Goal: Check status: Check status

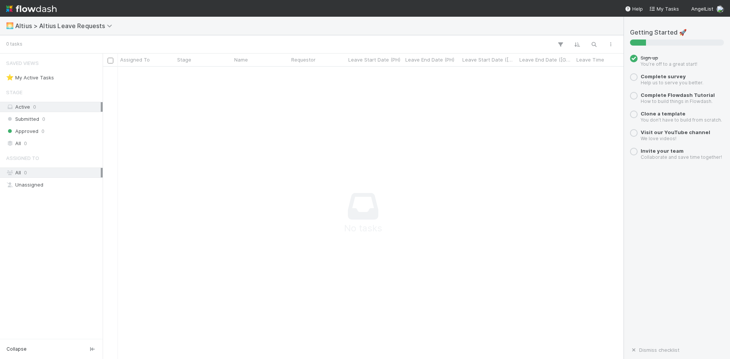
scroll to position [281, 515]
click at [29, 117] on span "Submitted" at bounding box center [22, 119] width 33 height 10
click at [32, 130] on span "Approved" at bounding box center [22, 132] width 32 height 10
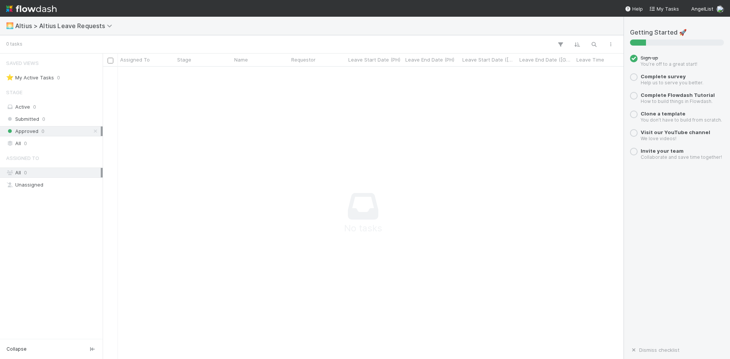
drag, startPoint x: 142, startPoint y: 85, endPoint x: 141, endPoint y: 92, distance: 7.0
click at [143, 85] on div at bounding box center [566, 210] width 927 height 287
click at [517, 185] on div at bounding box center [566, 210] width 927 height 287
click at [300, 140] on div at bounding box center [566, 210] width 927 height 287
